Goal: Task Accomplishment & Management: Manage account settings

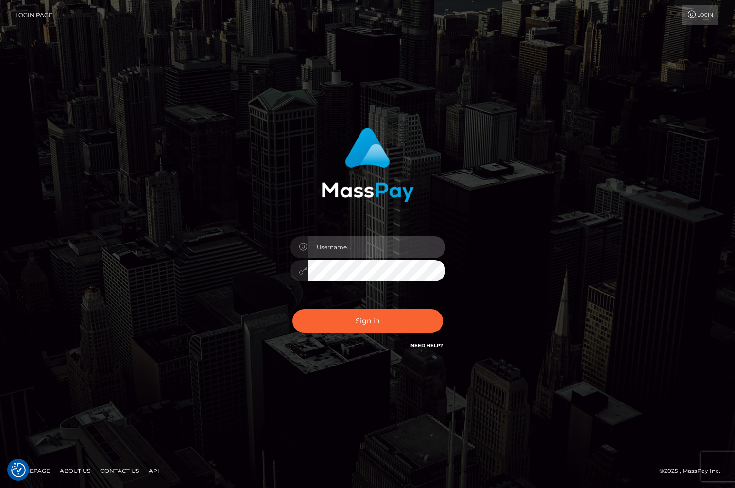
click at [356, 244] on input "text" at bounding box center [377, 247] width 138 height 22
type input "jackson.whop"
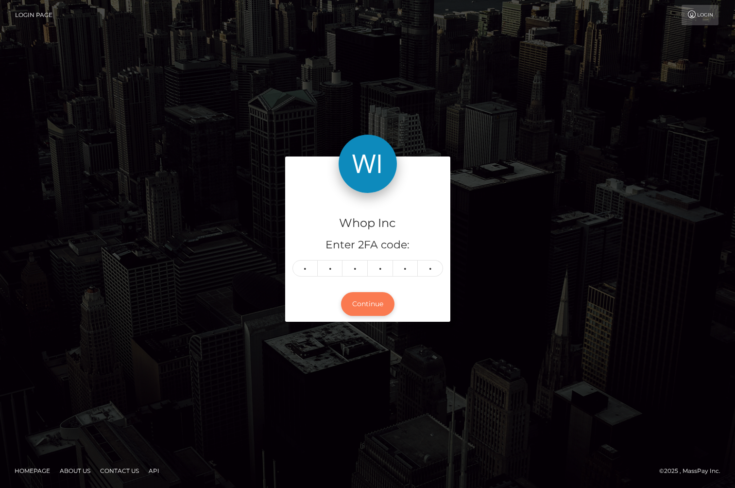
click at [364, 305] on button "Continue" at bounding box center [367, 304] width 53 height 24
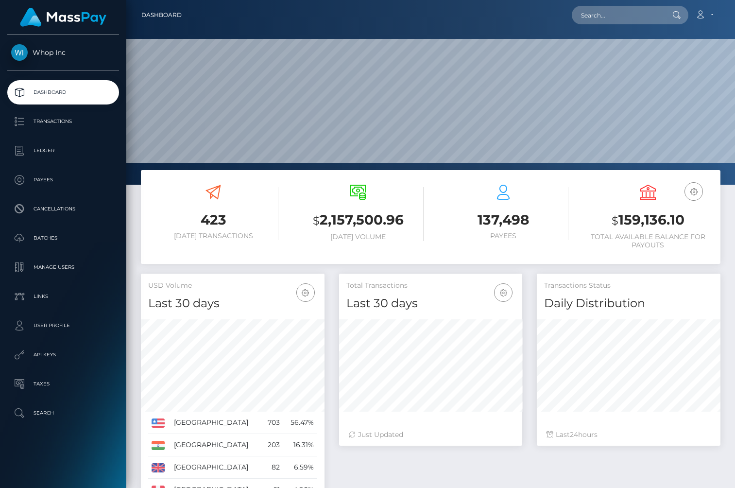
scroll to position [172, 184]
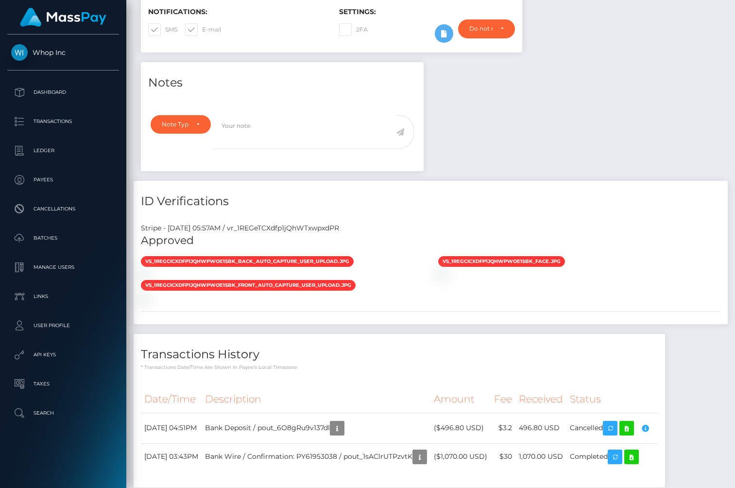
scroll to position [343, 0]
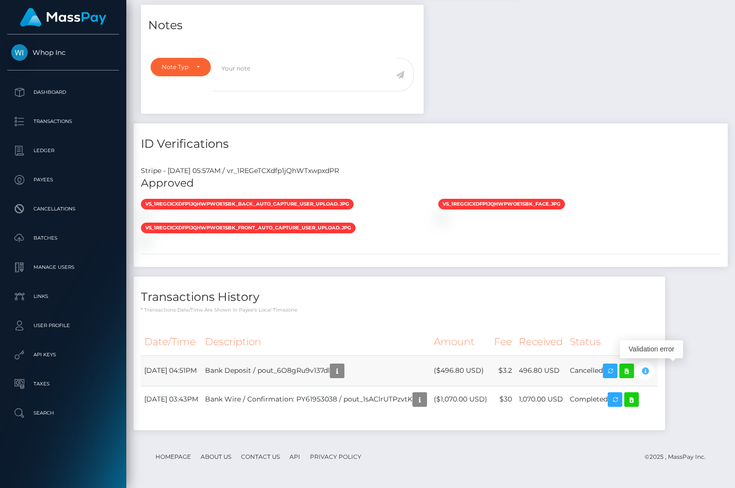
click at [651, 372] on icon "button" at bounding box center [645, 371] width 12 height 12
click at [343, 365] on icon "button" at bounding box center [337, 371] width 12 height 12
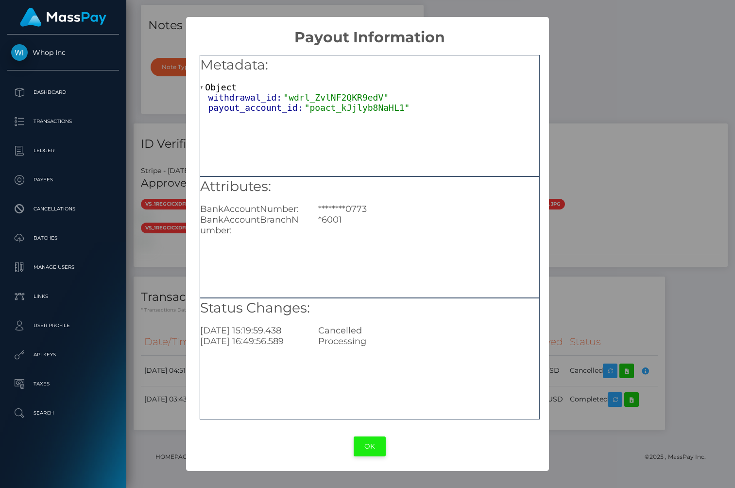
click at [379, 451] on button "OK" at bounding box center [370, 446] width 32 height 20
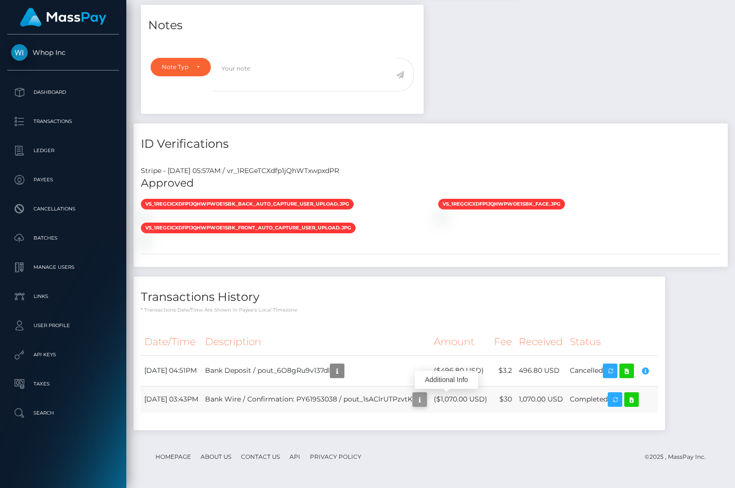
click at [426, 405] on icon "button" at bounding box center [420, 400] width 12 height 12
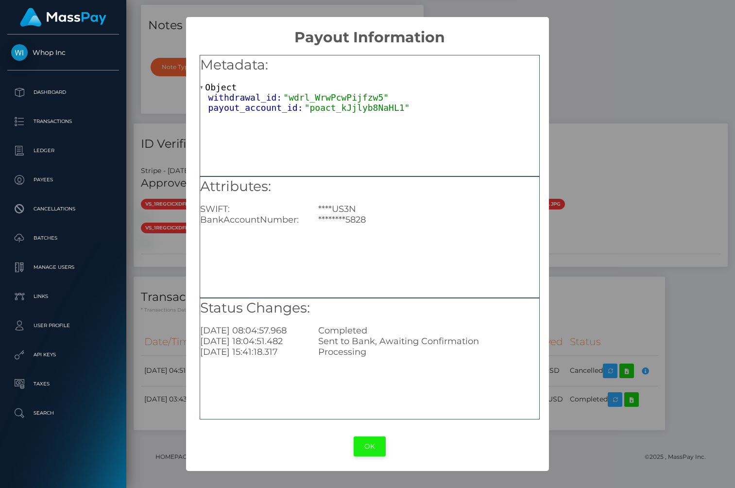
click at [377, 442] on button "OK" at bounding box center [370, 446] width 32 height 20
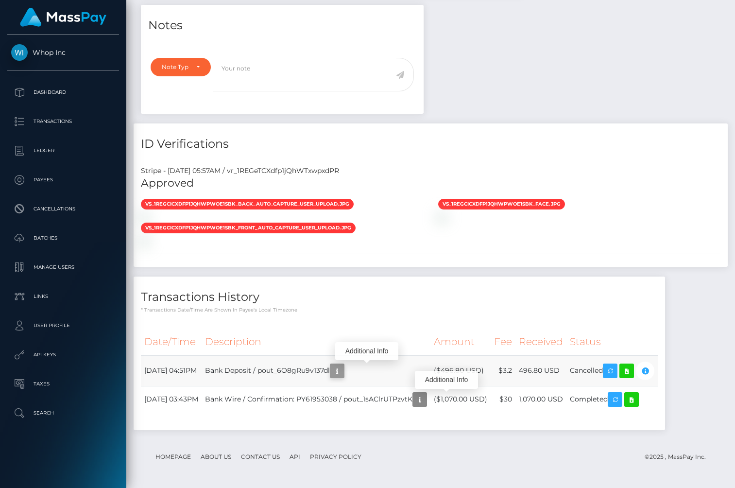
click at [343, 373] on icon "button" at bounding box center [337, 371] width 12 height 12
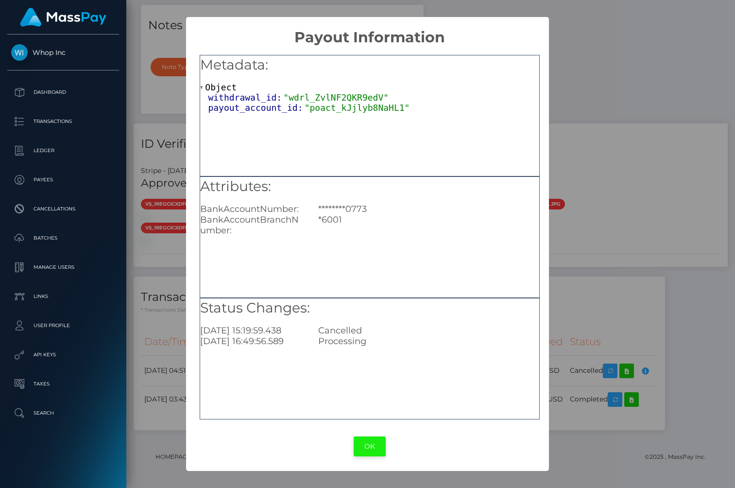
click at [366, 450] on button "OK" at bounding box center [370, 446] width 32 height 20
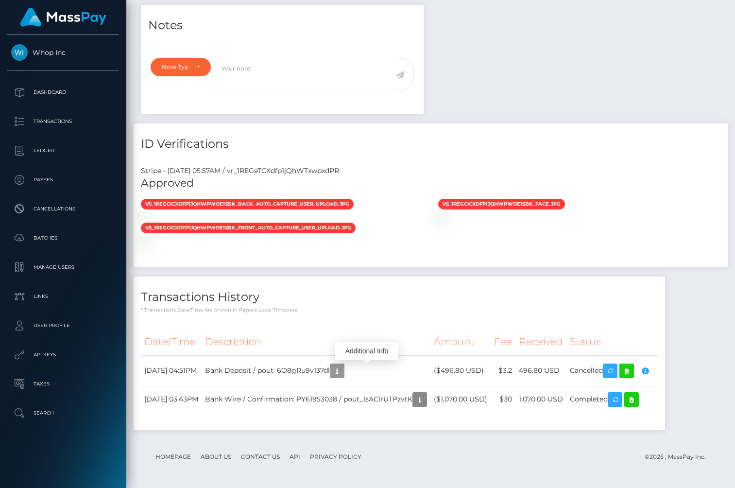
scroll to position [0, 0]
